Goal: Leave review/rating

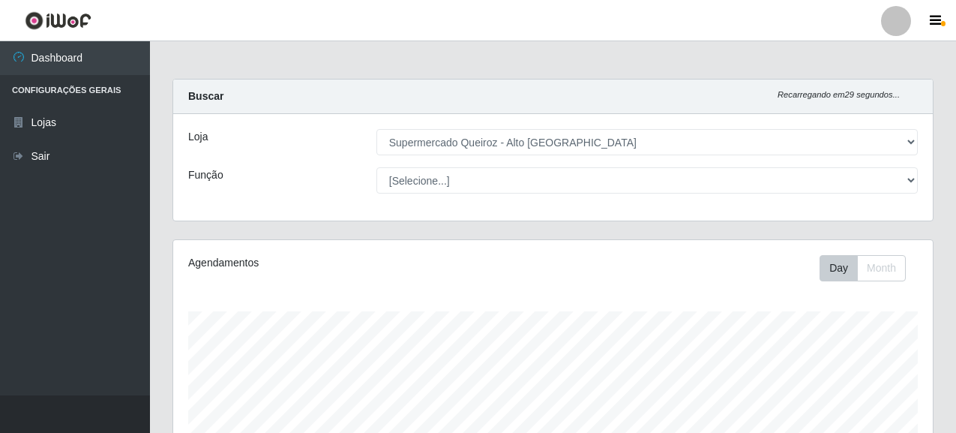
select select "496"
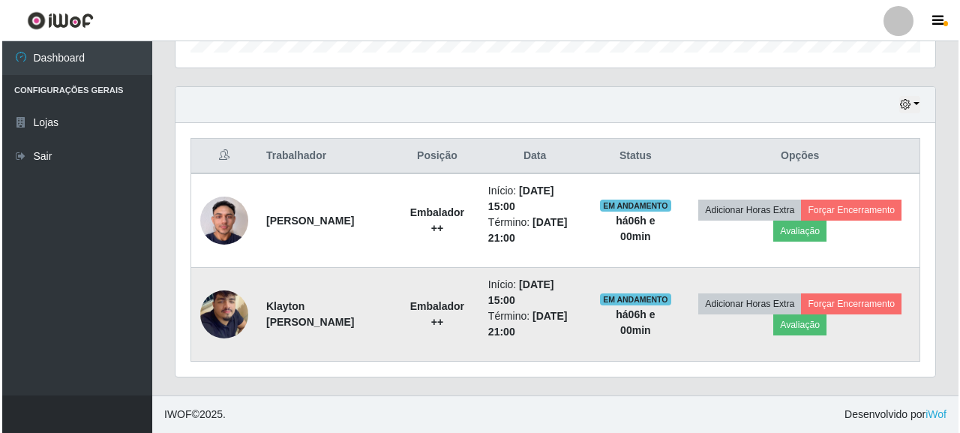
scroll to position [311, 759]
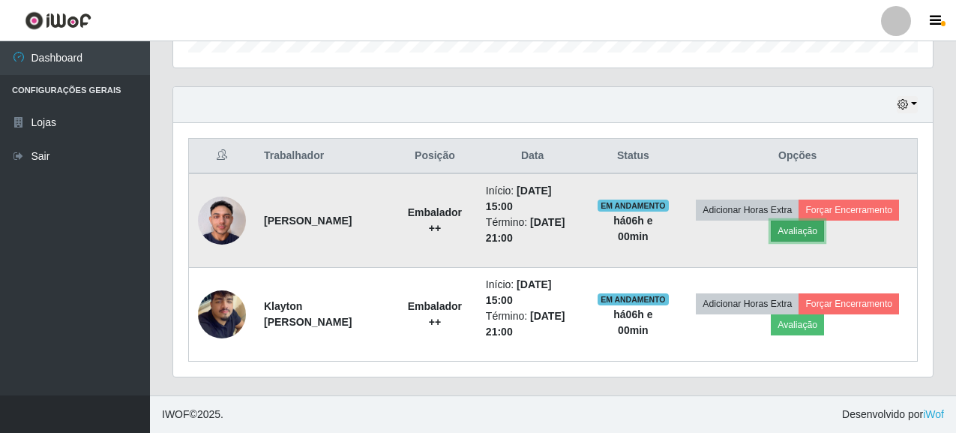
click at [824, 229] on button "Avaliação" at bounding box center [797, 230] width 53 height 21
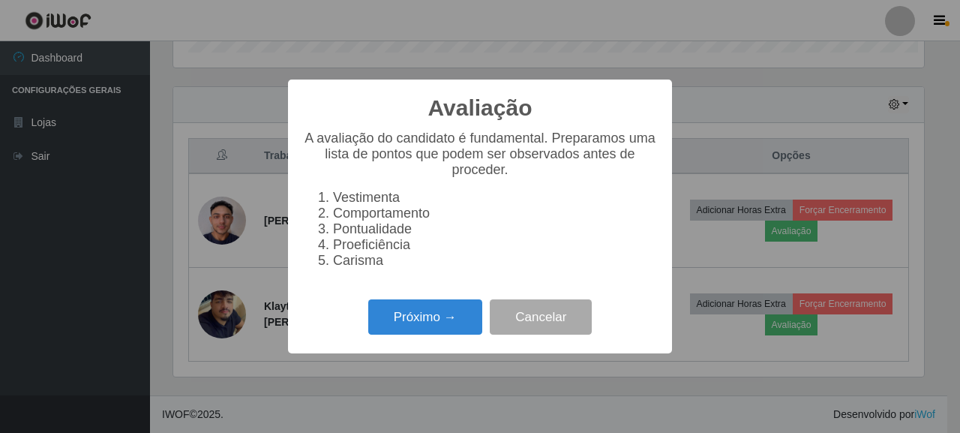
scroll to position [311, 750]
click at [412, 332] on button "Próximo →" at bounding box center [425, 316] width 114 height 35
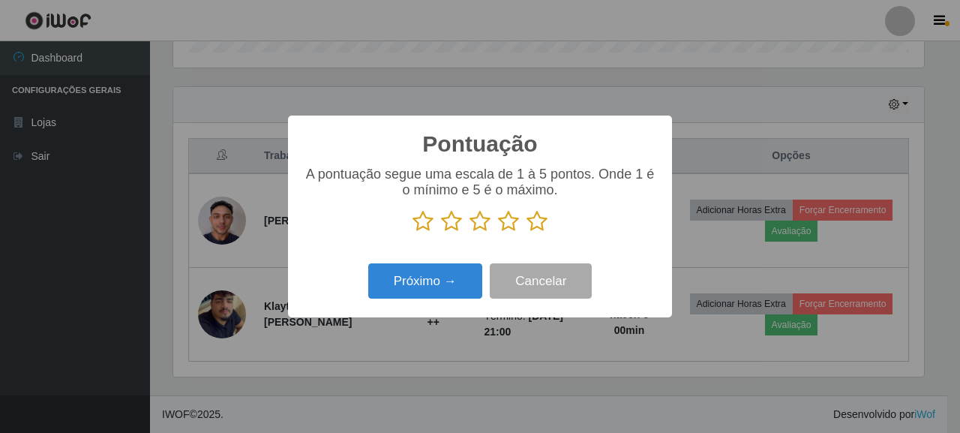
scroll to position [749337, 748898]
click at [537, 224] on icon at bounding box center [536, 221] width 21 height 22
click at [526, 232] on input "radio" at bounding box center [526, 232] width 0 height 0
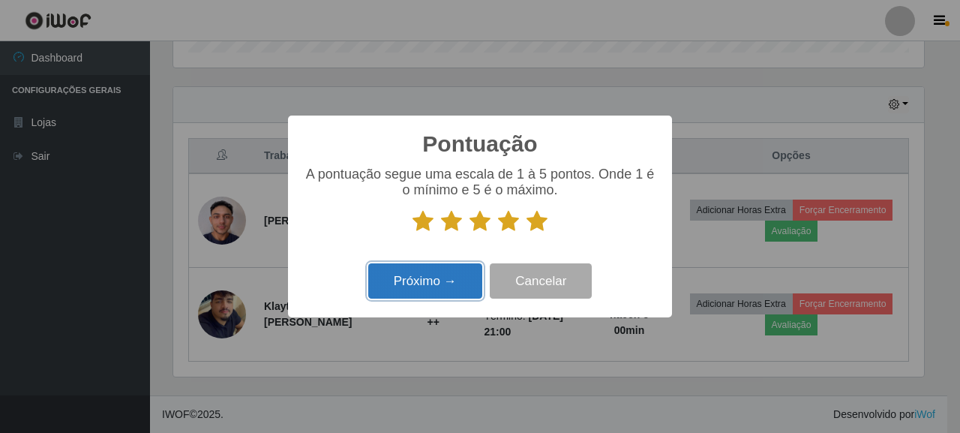
click at [420, 276] on button "Próximo →" at bounding box center [425, 280] width 114 height 35
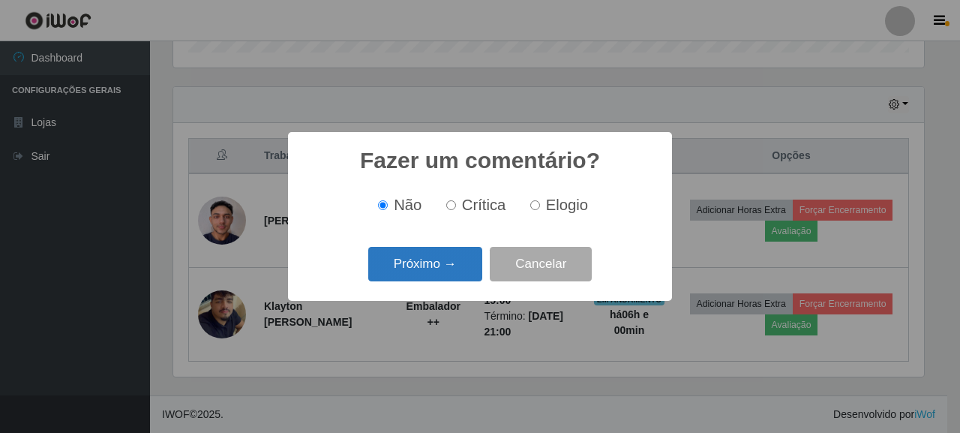
click at [398, 272] on button "Próximo →" at bounding box center [425, 264] width 114 height 35
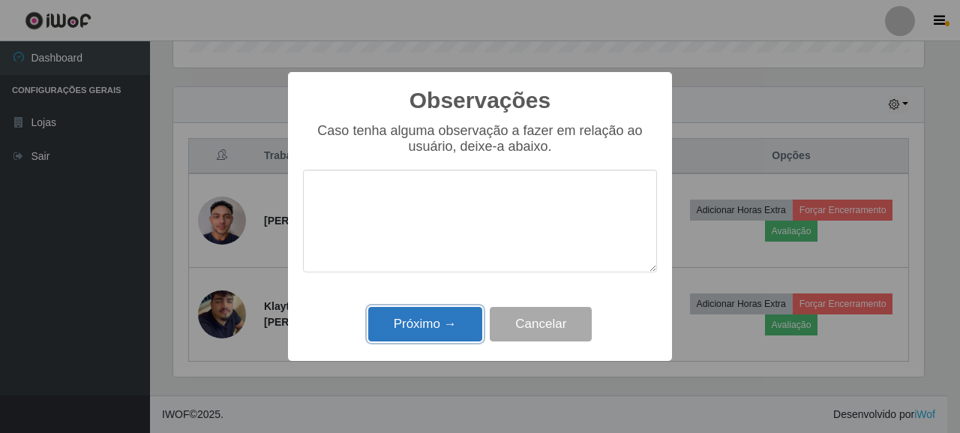
click at [444, 320] on button "Próximo →" at bounding box center [425, 324] width 114 height 35
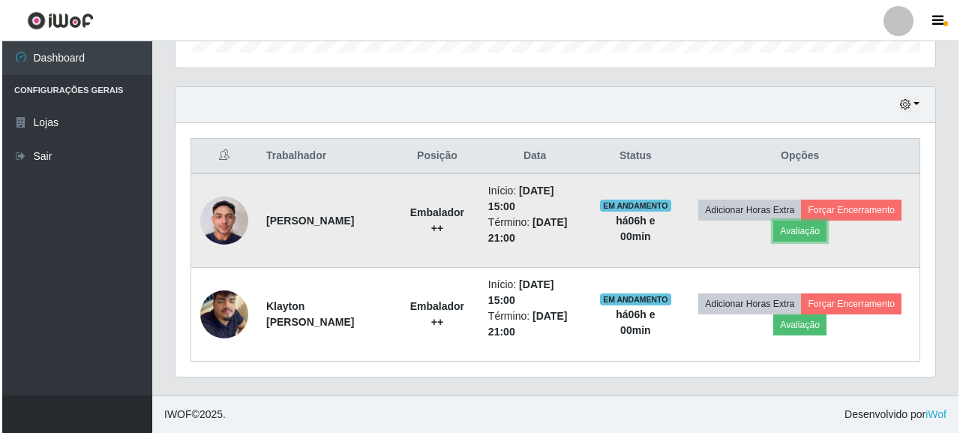
scroll to position [311, 759]
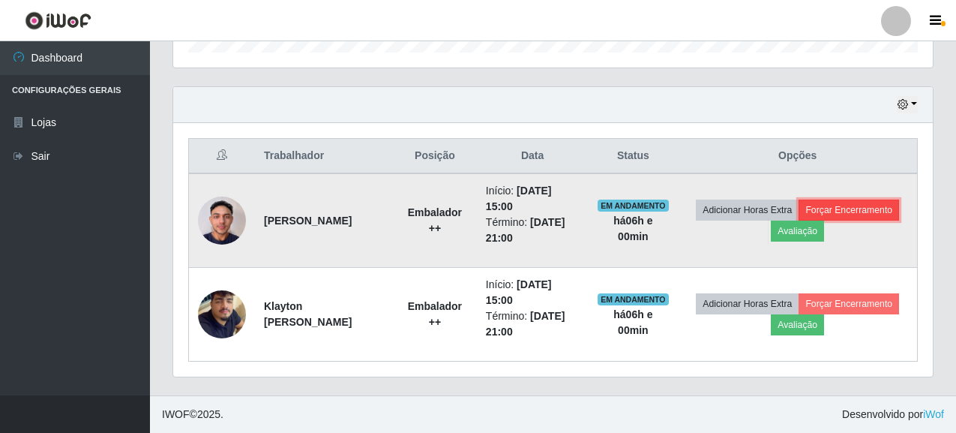
click at [798, 220] on button "Forçar Encerramento" at bounding box center [848, 209] width 100 height 21
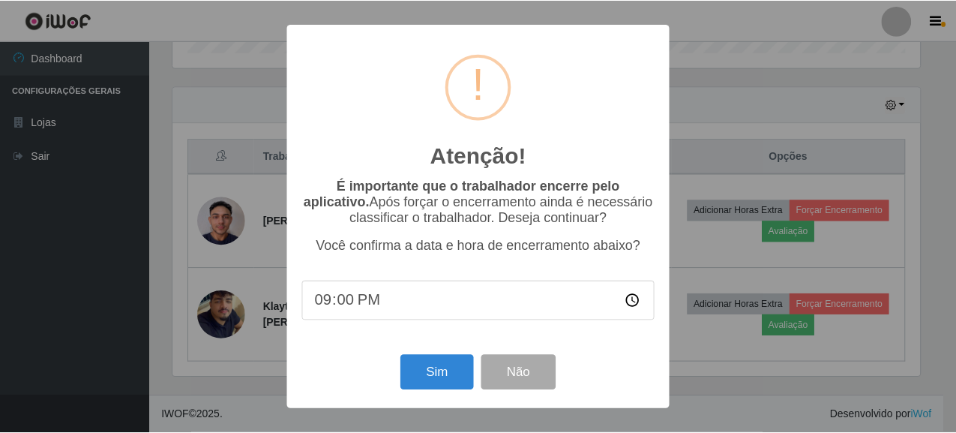
scroll to position [311, 750]
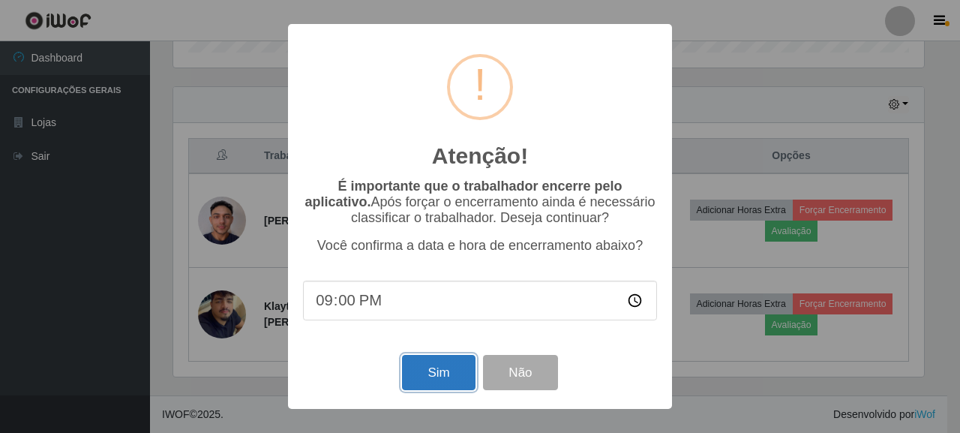
click at [436, 385] on button "Sim" at bounding box center [438, 372] width 73 height 35
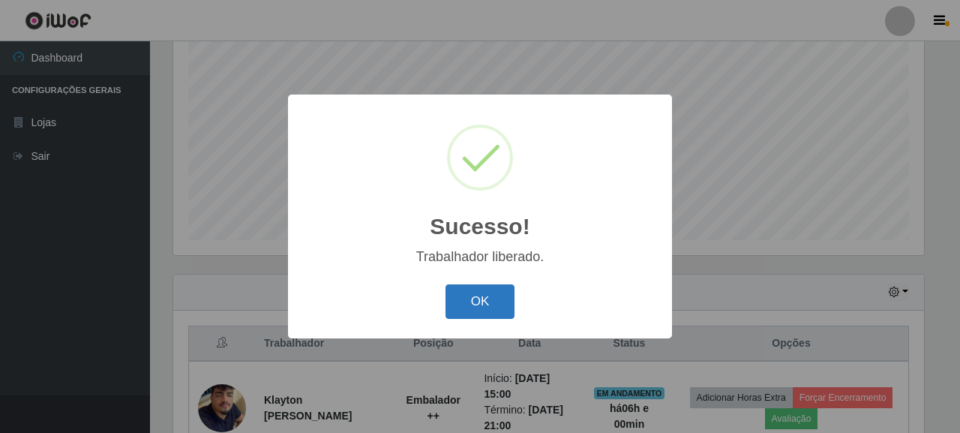
click at [486, 290] on button "OK" at bounding box center [480, 301] width 70 height 35
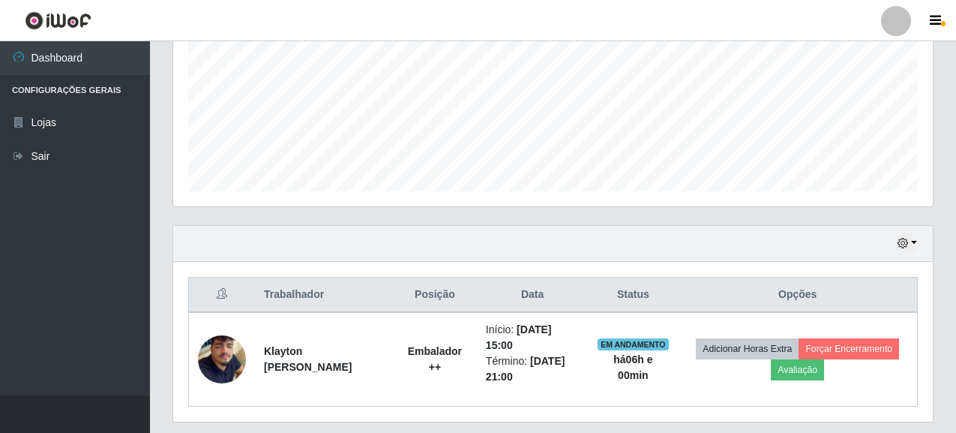
scroll to position [390, 0]
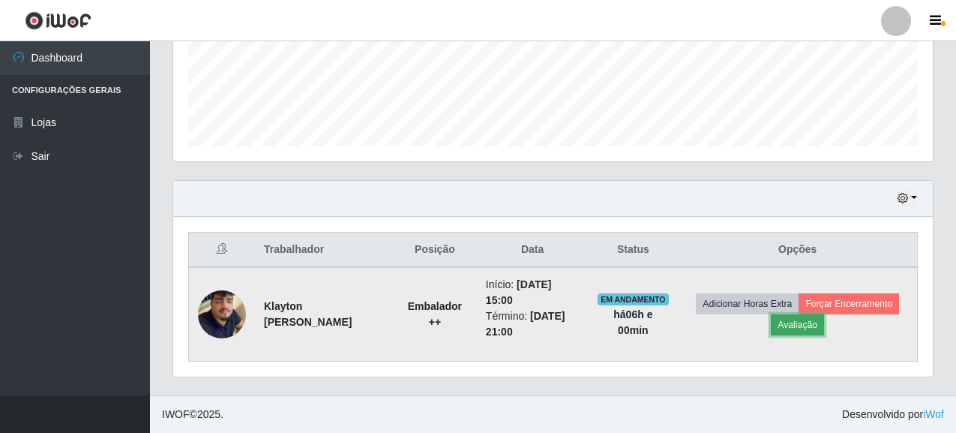
click at [824, 319] on button "Avaliação" at bounding box center [797, 324] width 53 height 21
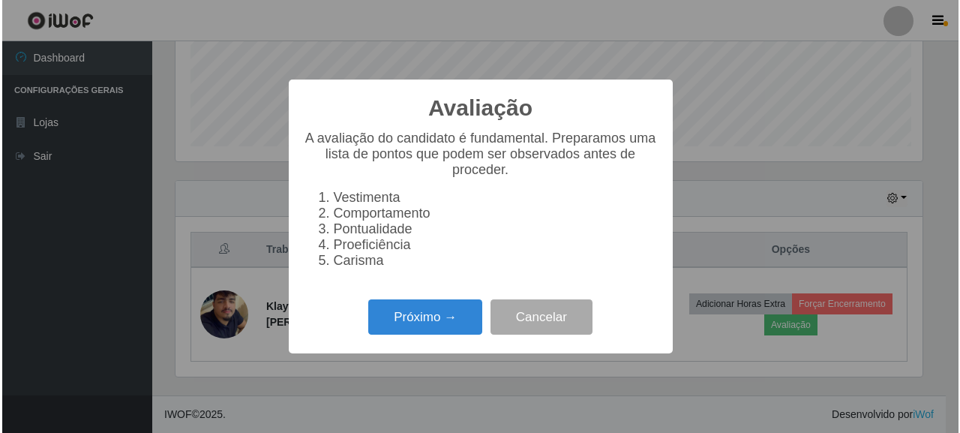
scroll to position [311, 750]
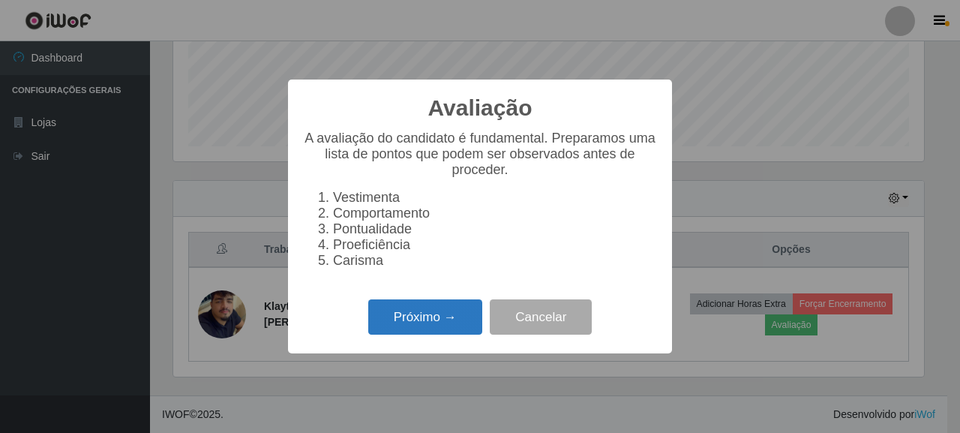
click at [432, 315] on button "Próximo →" at bounding box center [425, 316] width 114 height 35
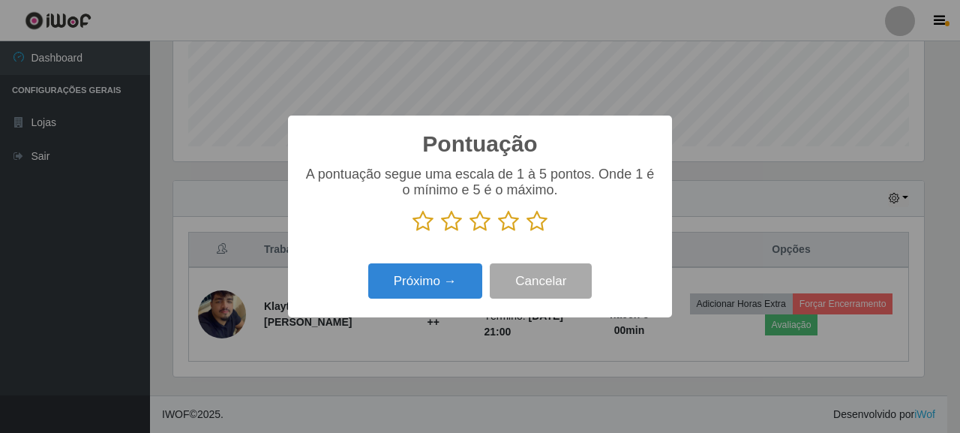
click at [531, 223] on icon at bounding box center [536, 221] width 21 height 22
click at [526, 232] on input "radio" at bounding box center [526, 232] width 0 height 0
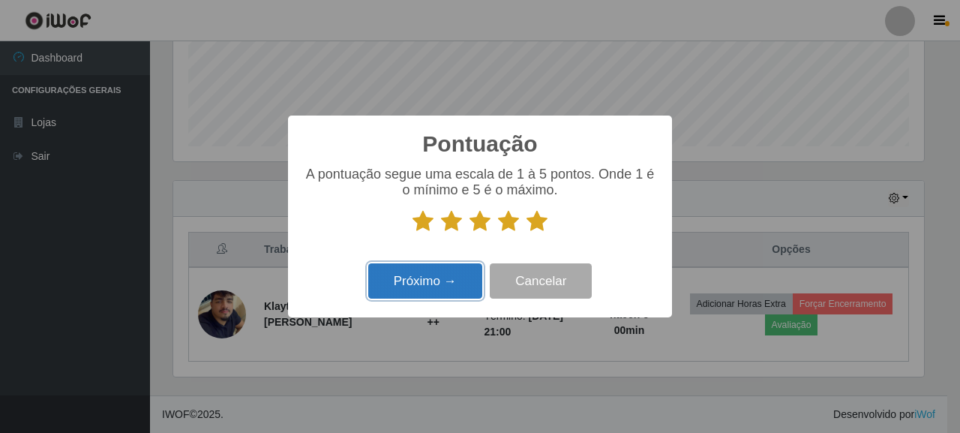
click at [387, 295] on button "Próximo →" at bounding box center [425, 280] width 114 height 35
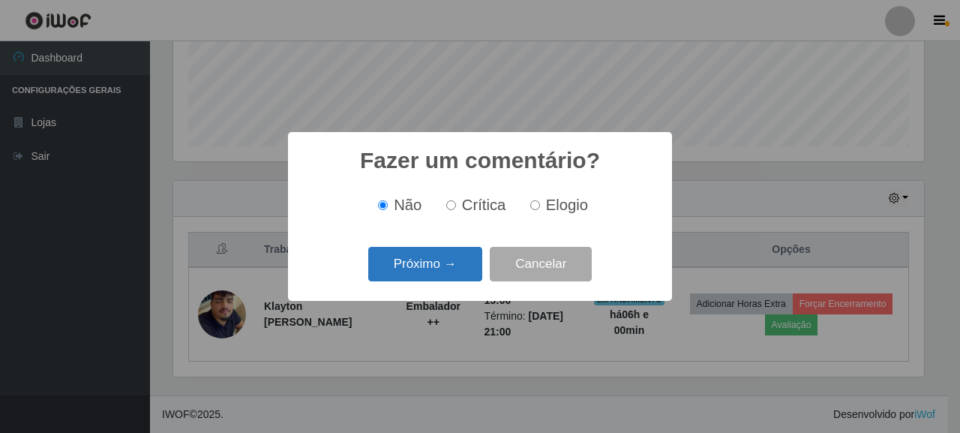
click at [392, 278] on button "Próximo →" at bounding box center [425, 264] width 114 height 35
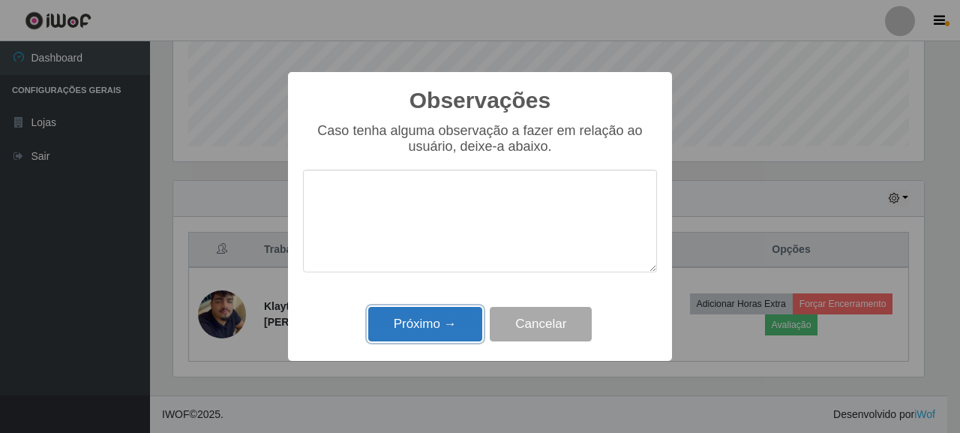
click at [444, 327] on button "Próximo →" at bounding box center [425, 324] width 114 height 35
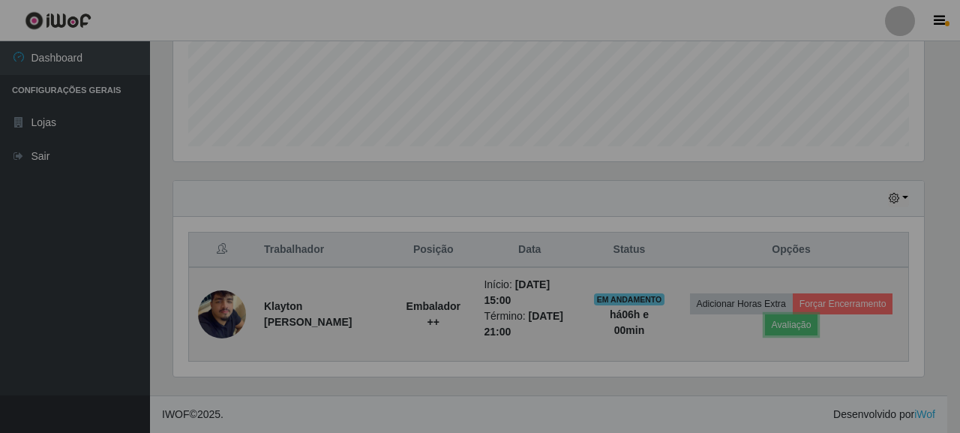
scroll to position [311, 759]
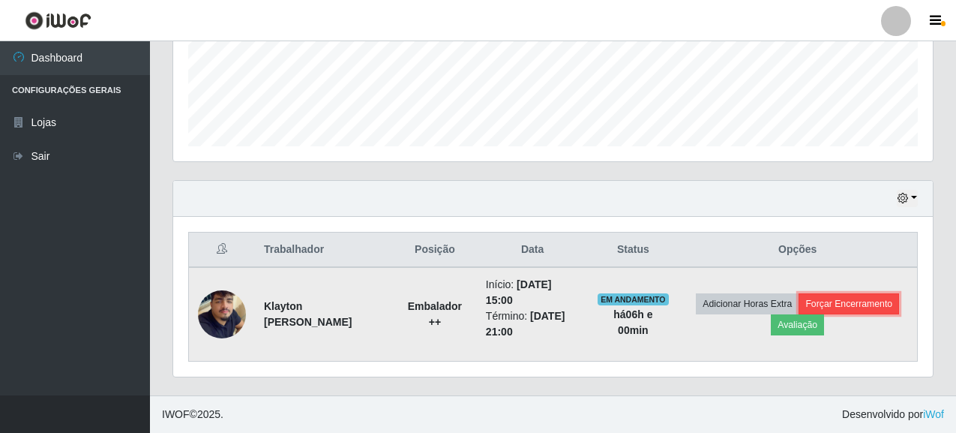
click at [798, 314] on button "Forçar Encerramento" at bounding box center [848, 303] width 100 height 21
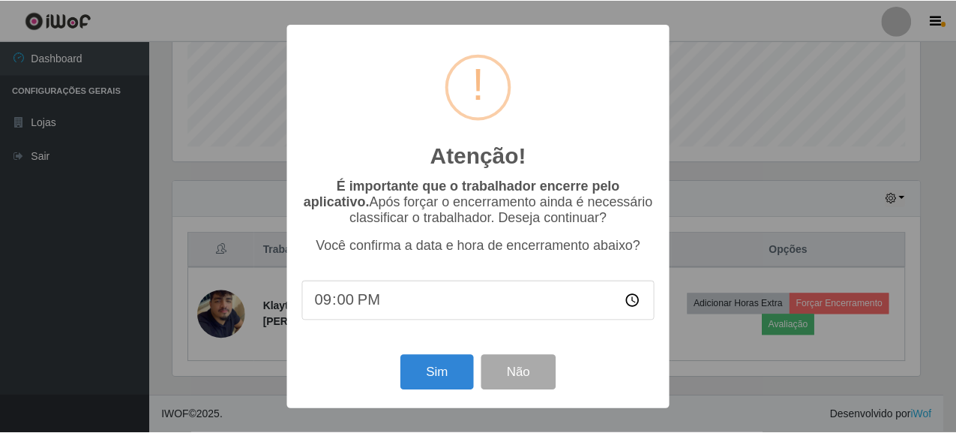
scroll to position [311, 750]
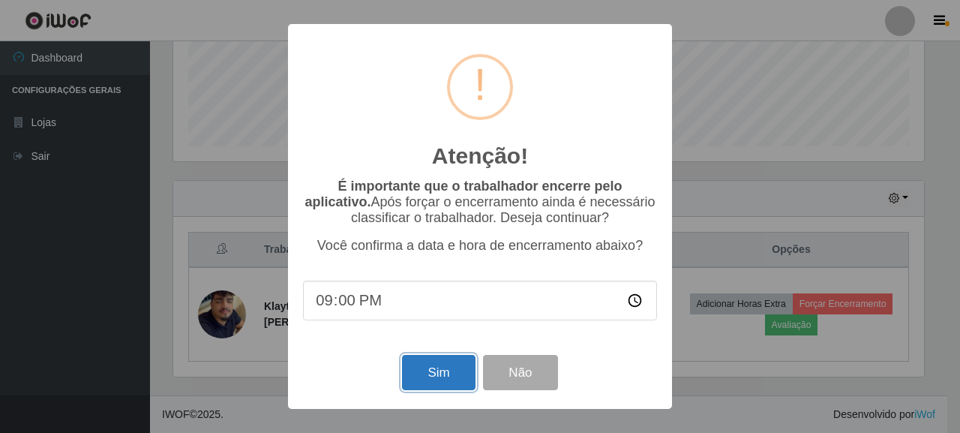
click at [442, 365] on button "Sim" at bounding box center [438, 372] width 73 height 35
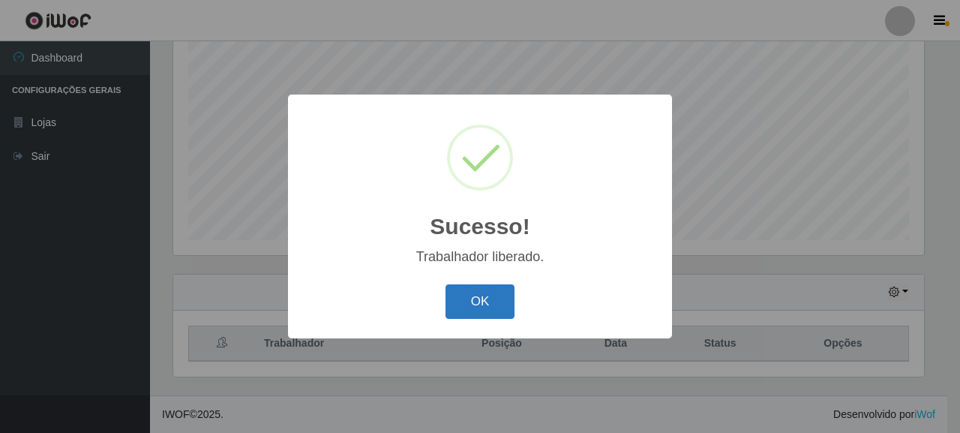
click at [508, 297] on button "OK" at bounding box center [480, 301] width 70 height 35
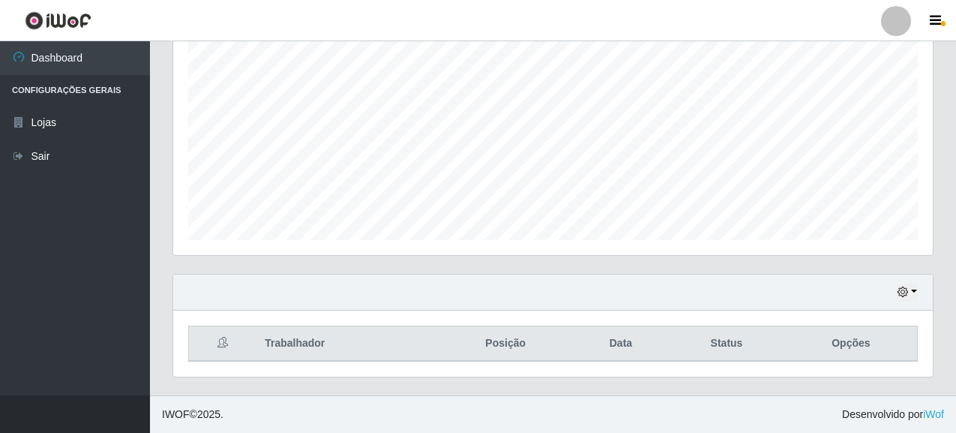
scroll to position [0, 0]
